Goal: Entertainment & Leisure: Consume media (video, audio)

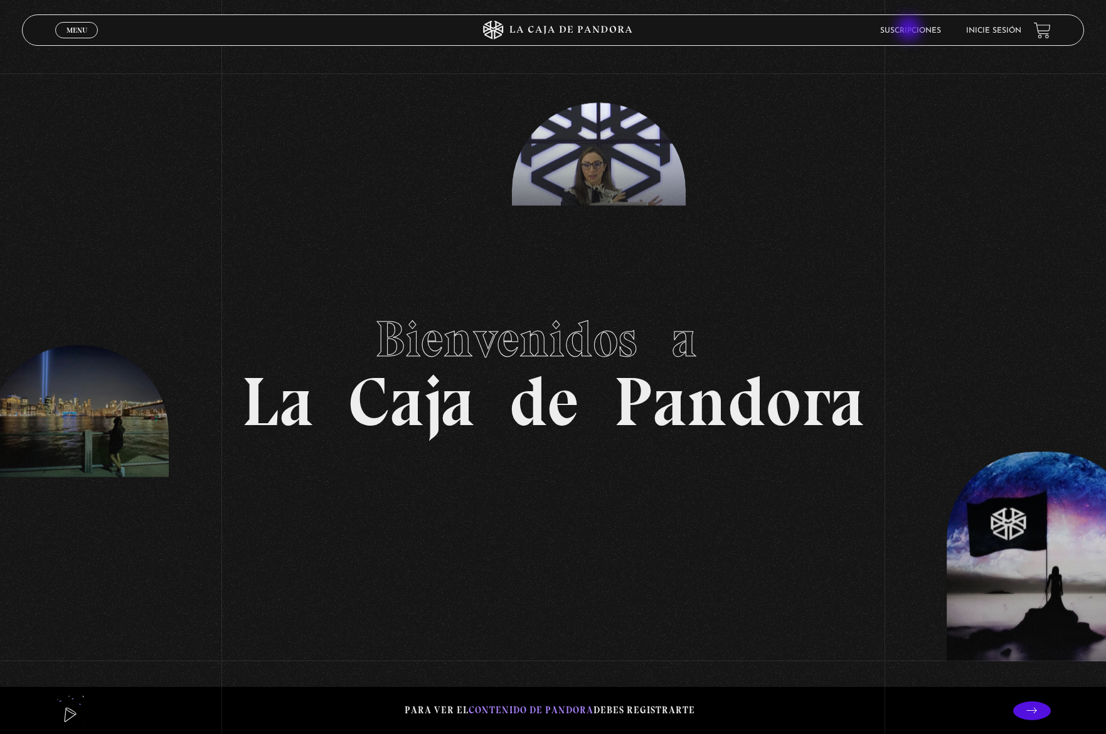
click at [911, 29] on link "Suscripciones" at bounding box center [910, 31] width 61 height 8
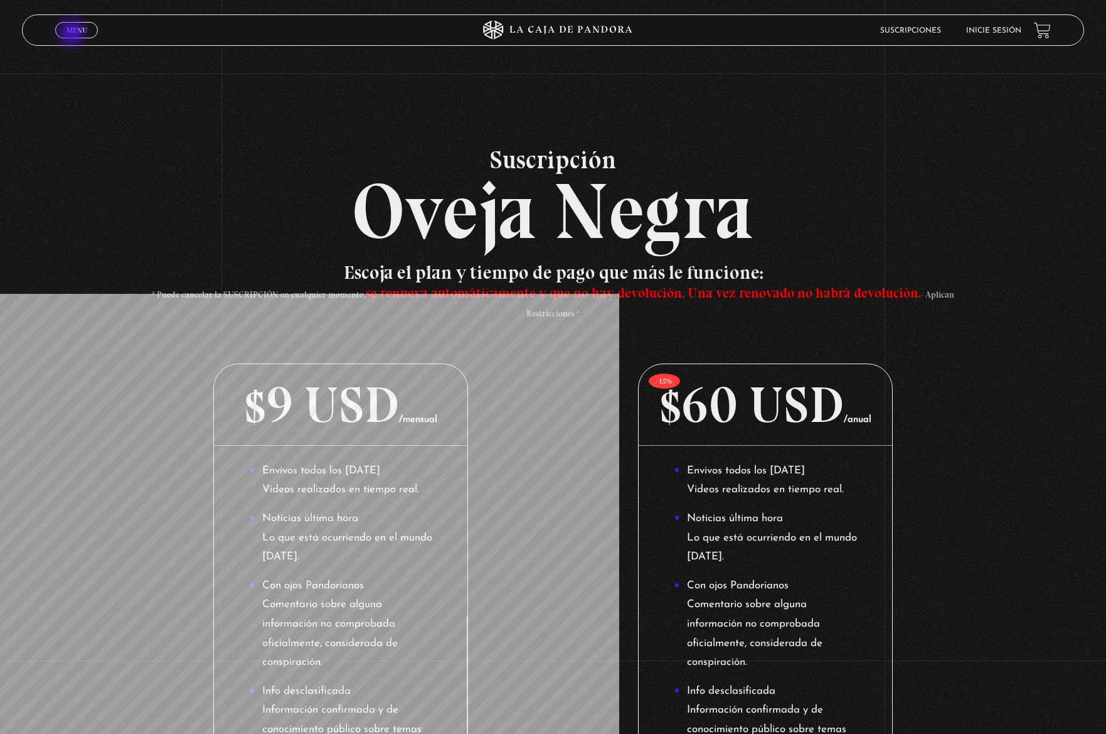
click at [73, 34] on span "Menu" at bounding box center [77, 30] width 21 height 8
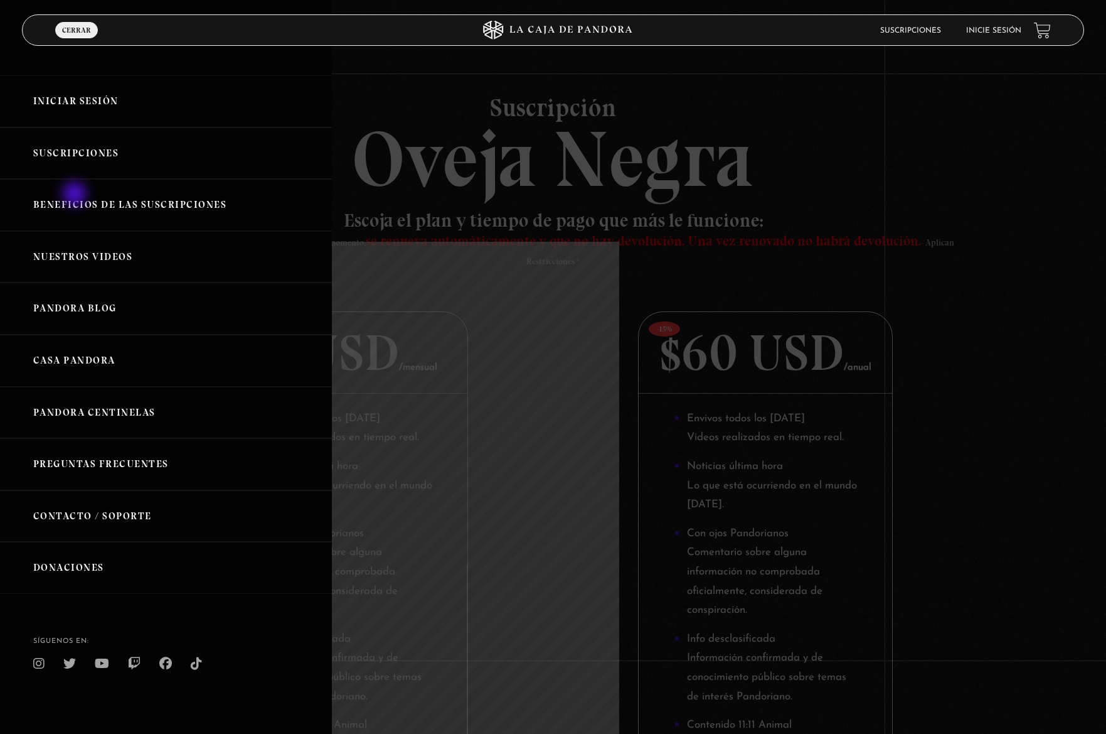
scroll to position [58, 0]
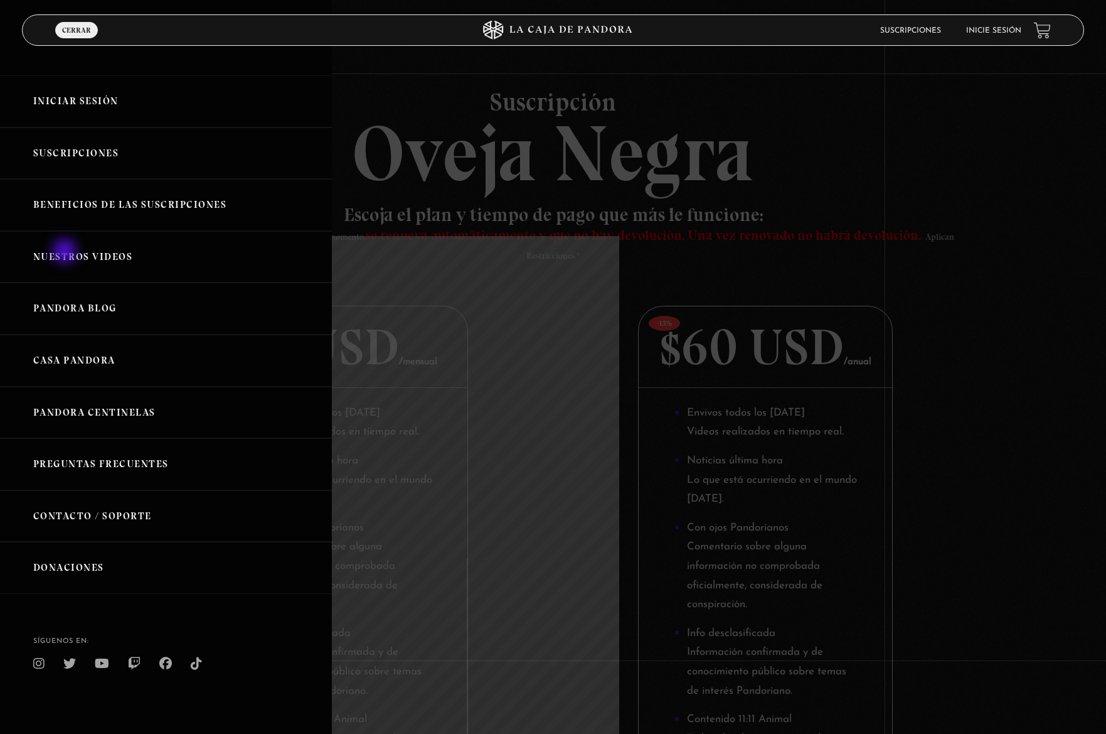
click at [66, 252] on link "Nuestros Videos" at bounding box center [166, 257] width 332 height 52
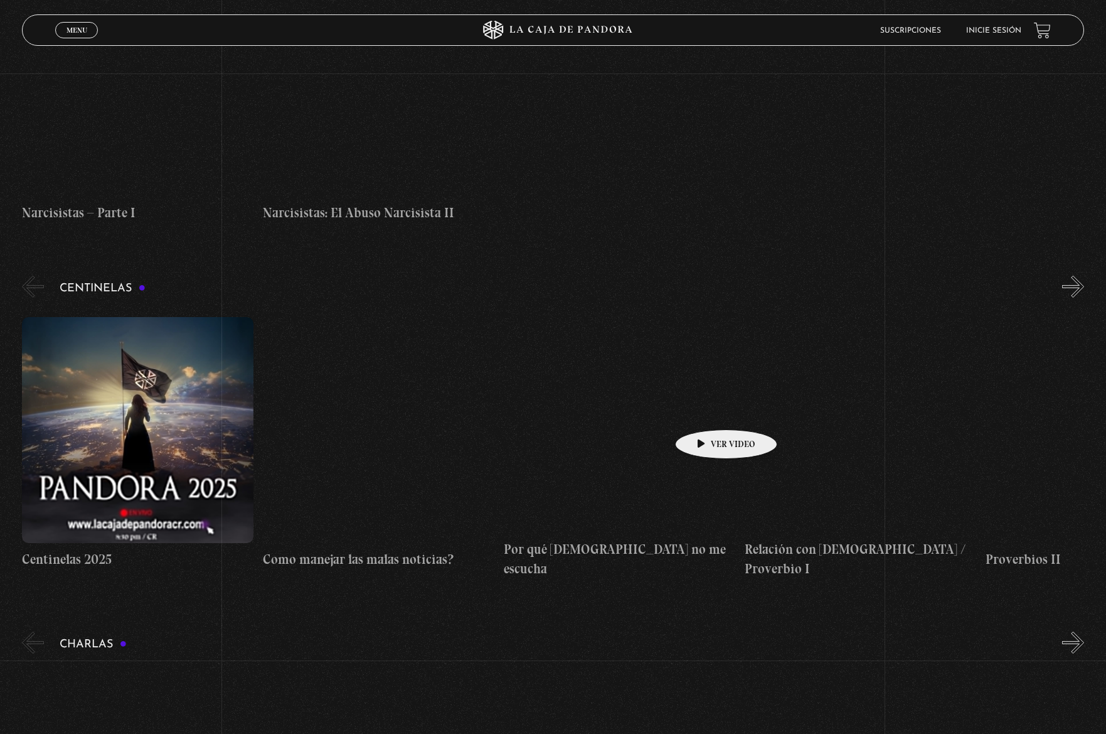
scroll to position [4908, 0]
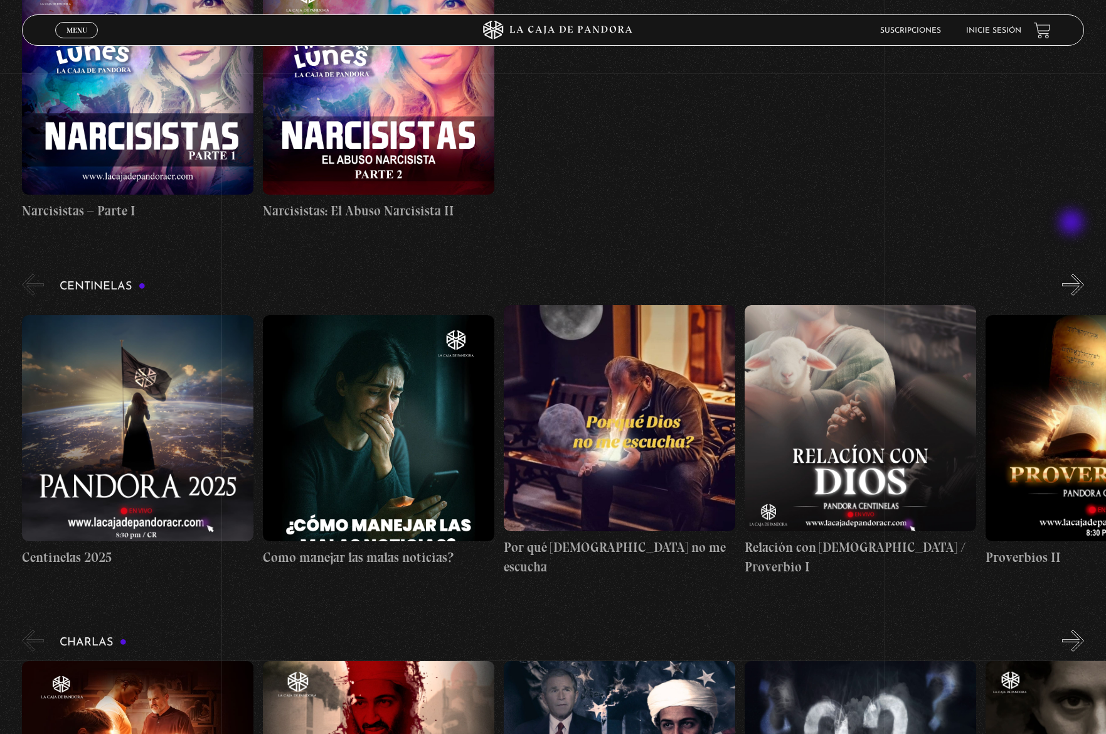
click at [1073, 274] on button "»" at bounding box center [1073, 285] width 22 height 22
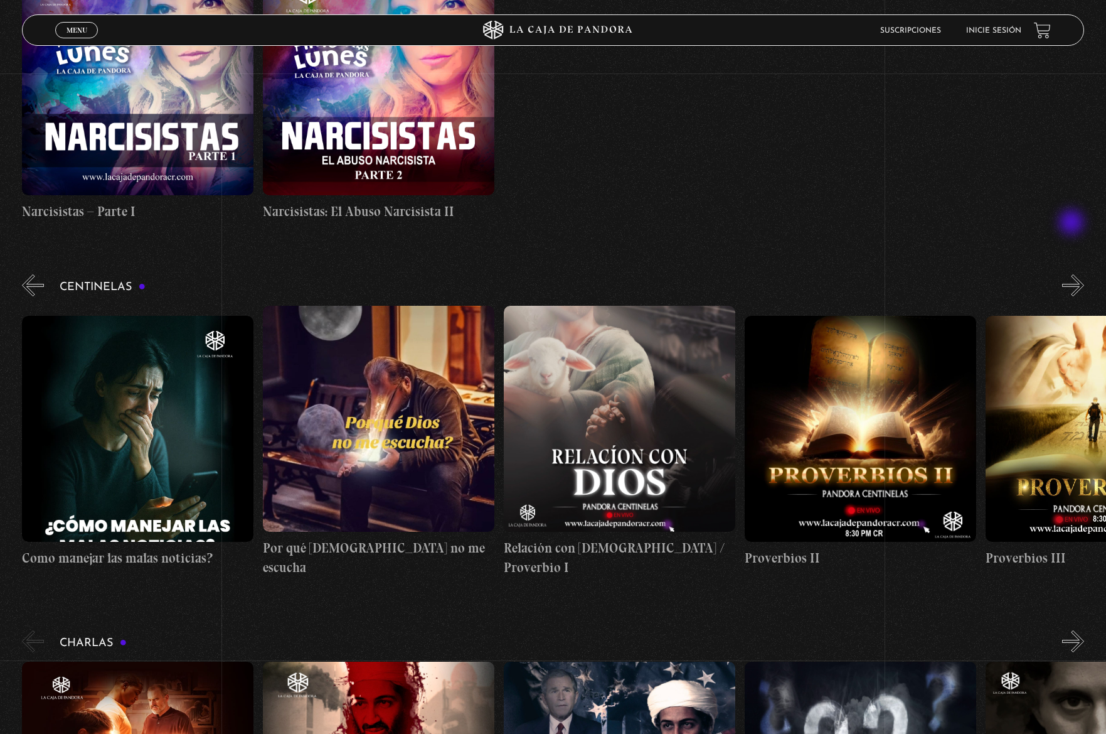
click at [1073, 274] on button "»" at bounding box center [1073, 285] width 22 height 22
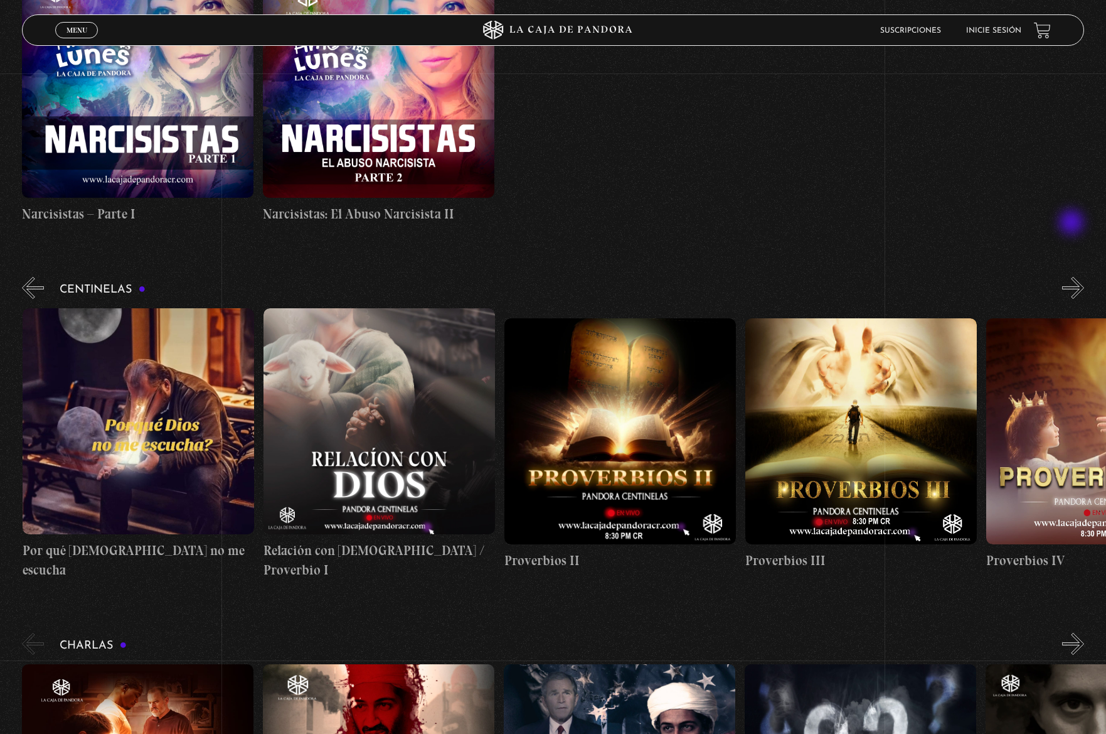
scroll to position [0, 482]
click at [1073, 277] on button "»" at bounding box center [1073, 288] width 22 height 22
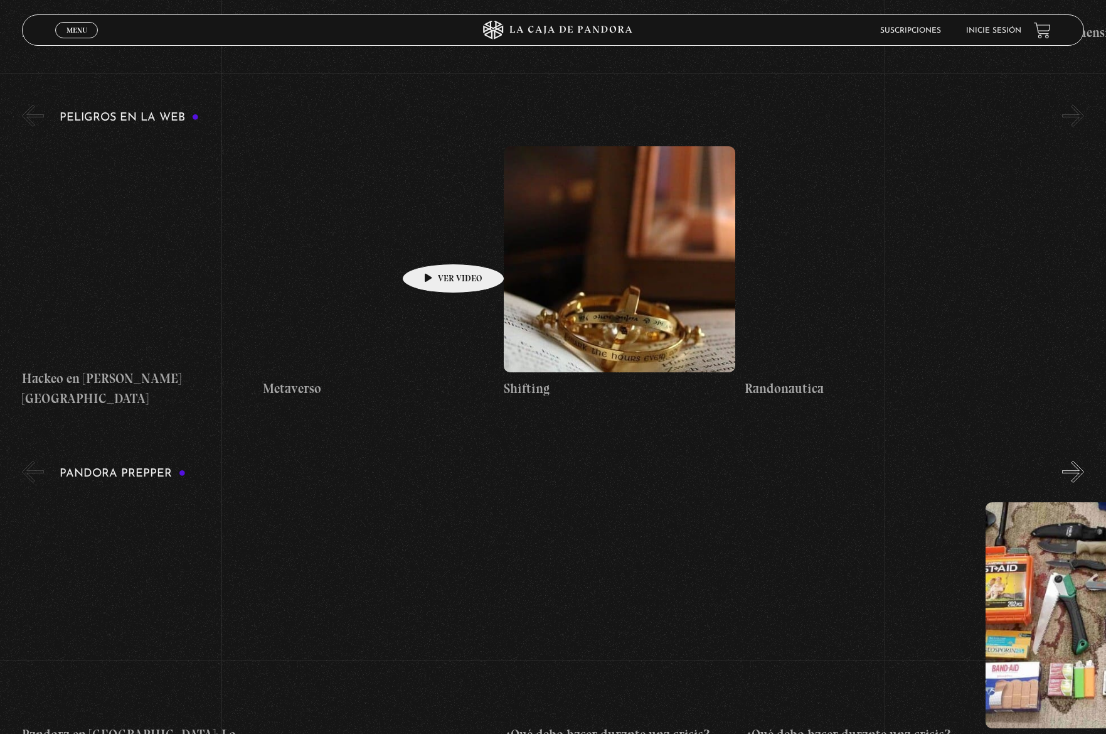
scroll to position [2328, 0]
